Goal: Task Accomplishment & Management: Use online tool/utility

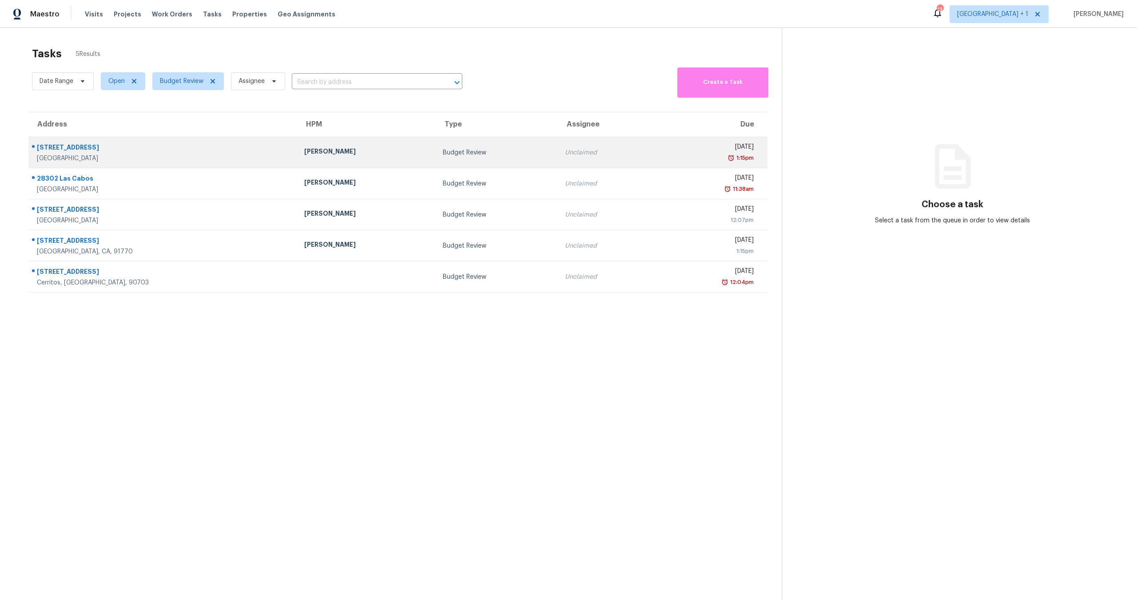
click at [382, 160] on td "Luis Pedro Ocampo Alvizuris" at bounding box center [366, 152] width 139 height 31
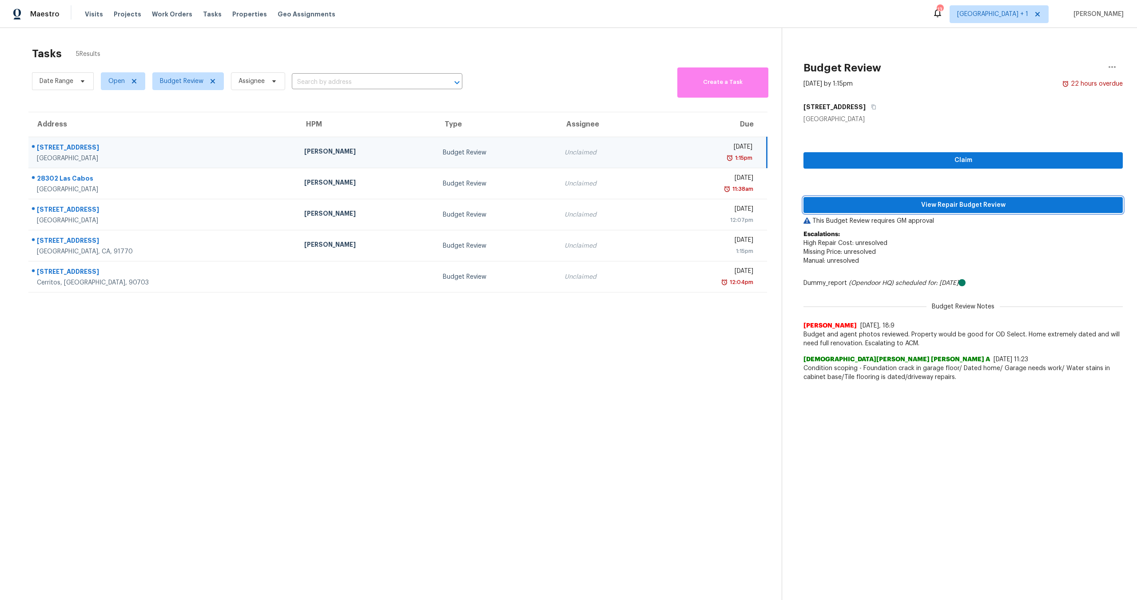
click at [925, 208] on span "View Repair Budget Review" at bounding box center [963, 205] width 305 height 11
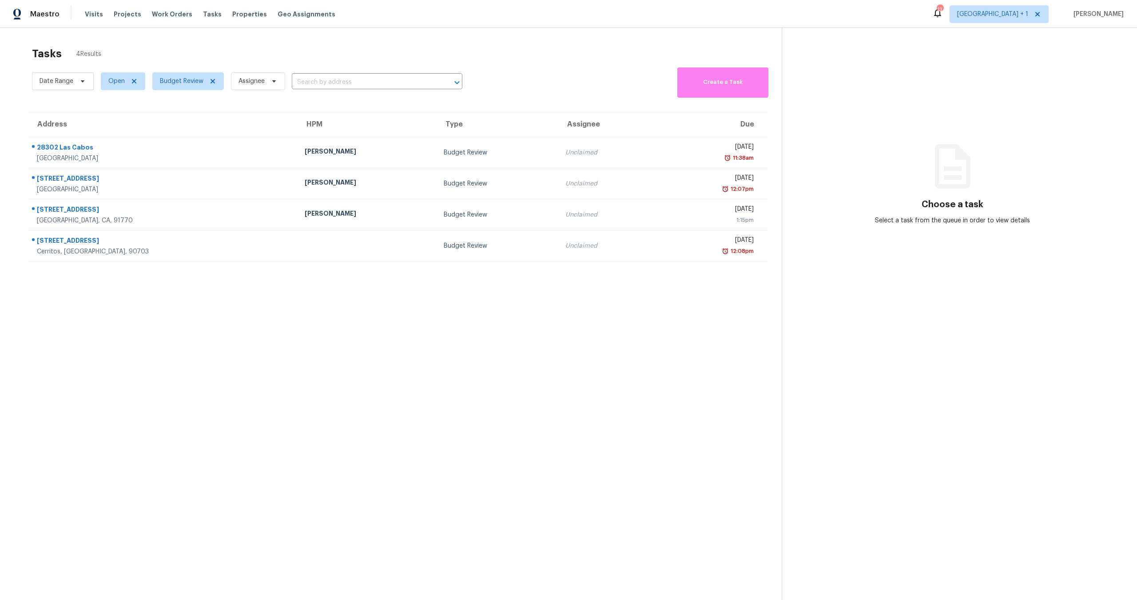
click at [537, 436] on section "Tasks 4 Results Date Range Open Budget Review Assignee ​ Create a Task Address …" at bounding box center [397, 335] width 767 height 586
